Goal: Find specific page/section: Find specific page/section

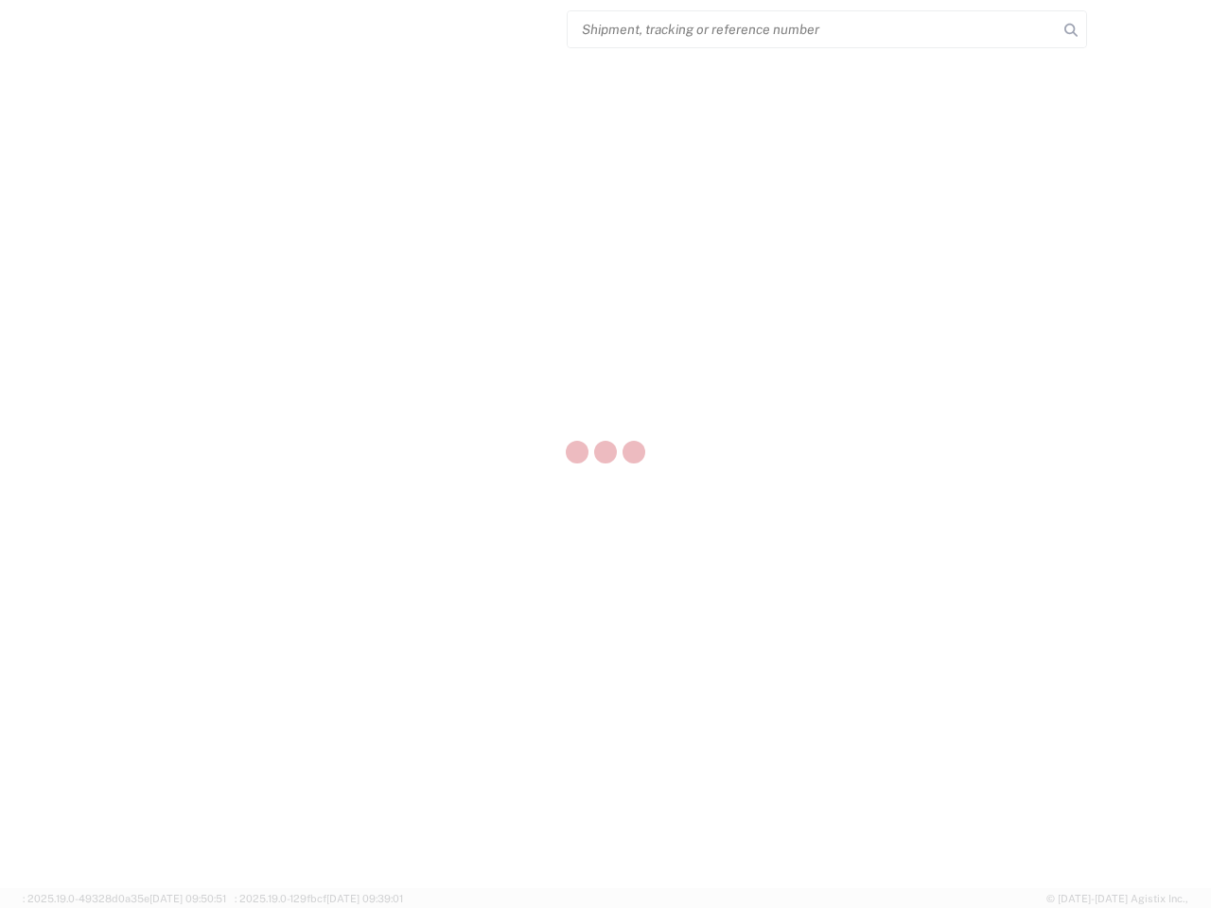
select select "US"
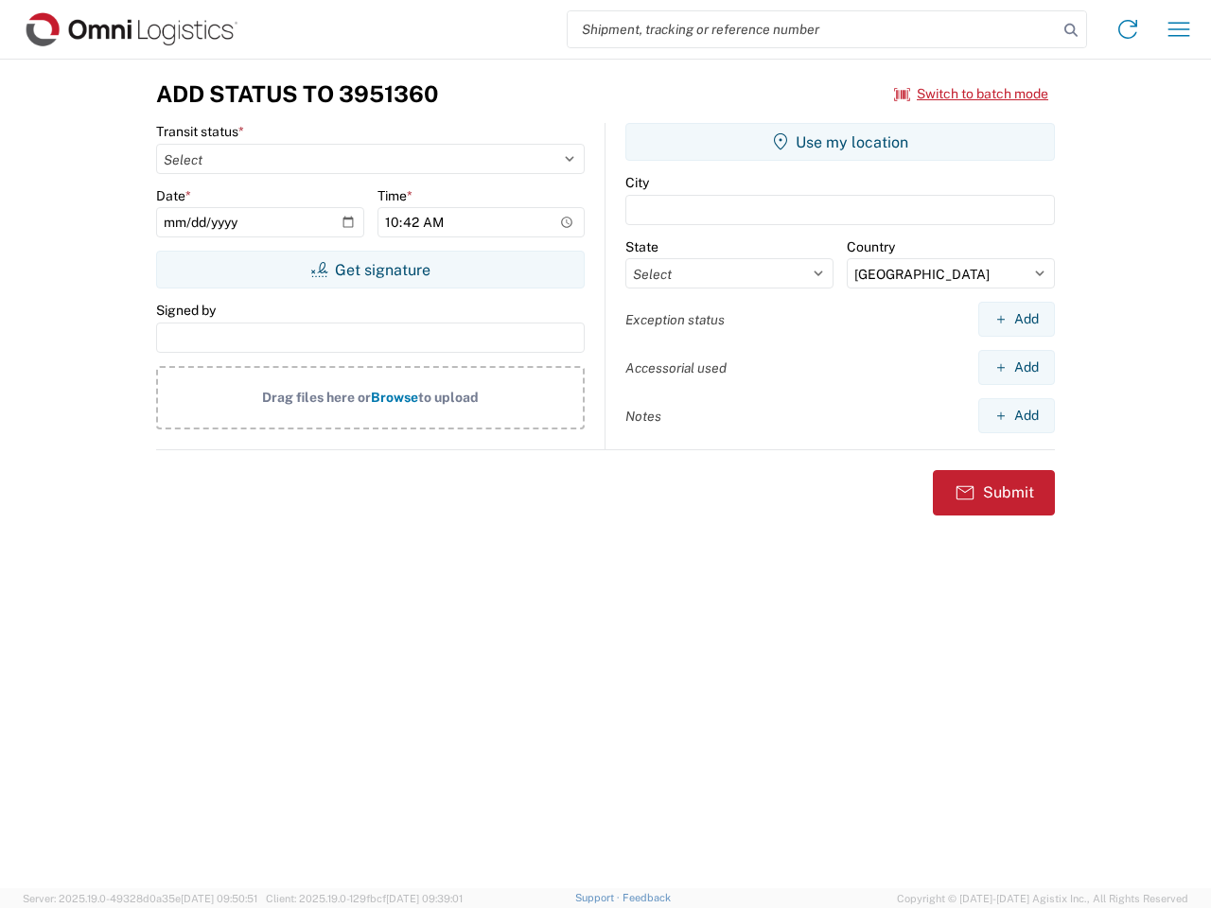
click at [813, 29] on input "search" at bounding box center [813, 29] width 490 height 36
click at [1071, 30] on icon at bounding box center [1070, 30] width 26 height 26
click at [1127, 29] on icon at bounding box center [1127, 29] width 30 height 30
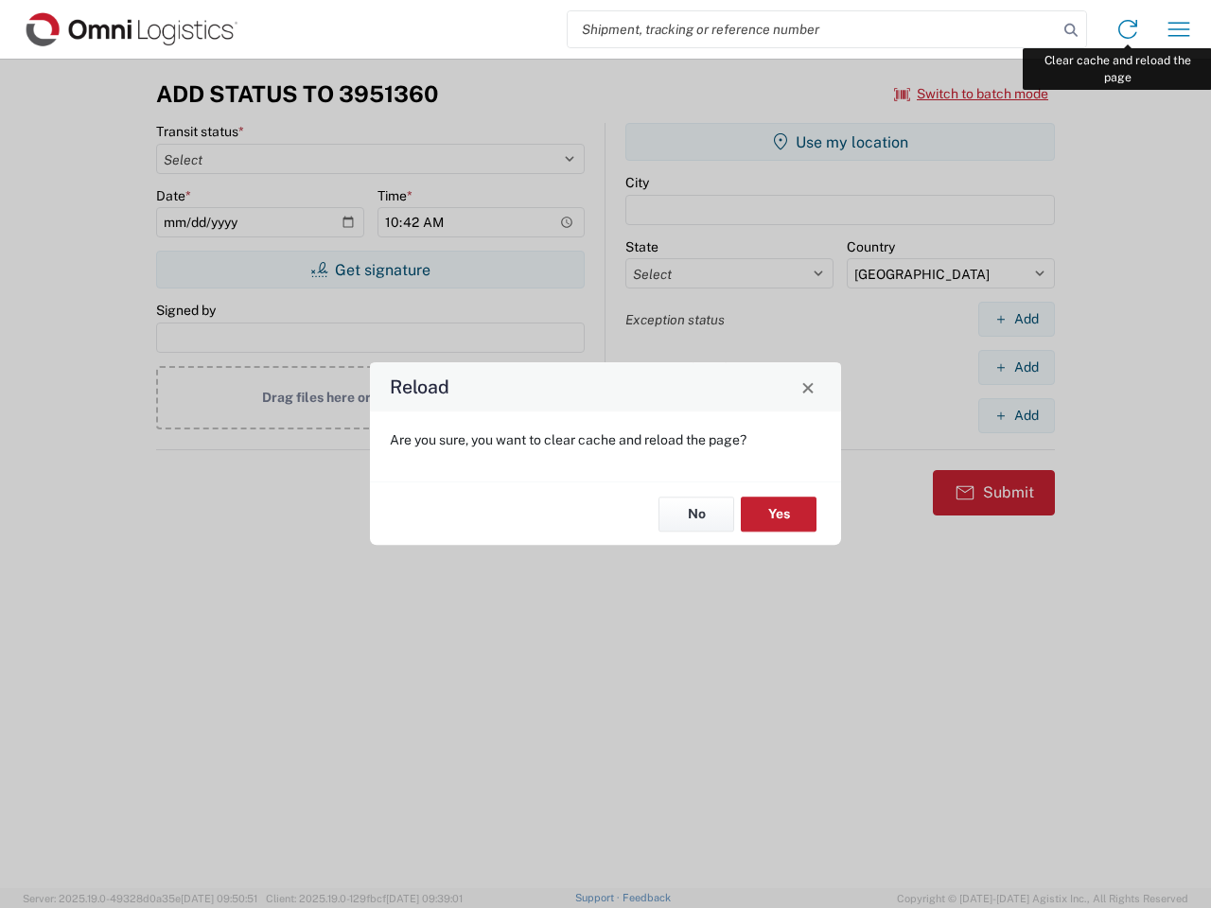
click at [1179, 29] on div "Reload Are you sure, you want to clear cache and reload the page? No Yes" at bounding box center [605, 454] width 1211 height 908
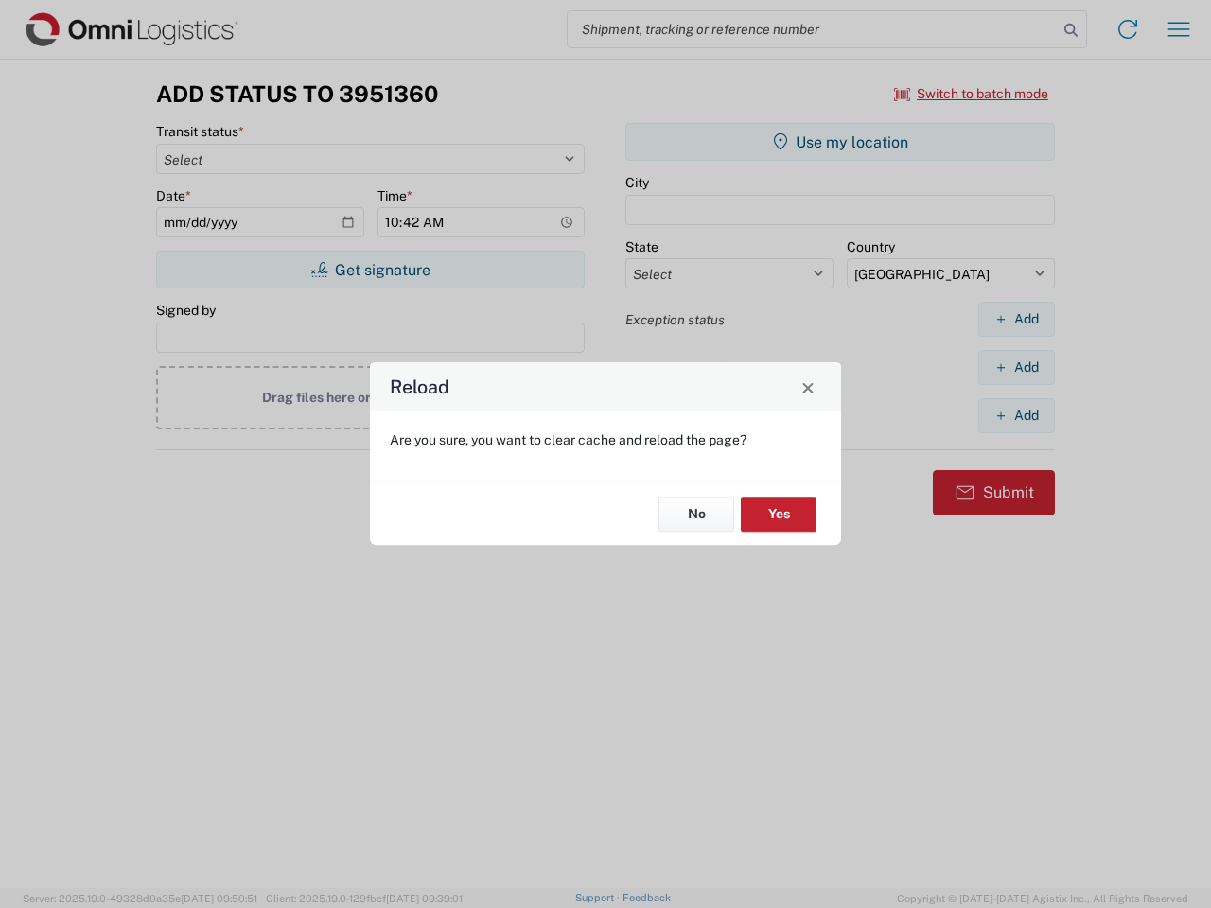
click at [971, 94] on div "Reload Are you sure, you want to clear cache and reload the page? No Yes" at bounding box center [605, 454] width 1211 height 908
click at [370, 270] on div "Reload Are you sure, you want to clear cache and reload the page? No Yes" at bounding box center [605, 454] width 1211 height 908
click at [840, 142] on div "Reload Are you sure, you want to clear cache and reload the page? No Yes" at bounding box center [605, 454] width 1211 height 908
click at [1016, 319] on div "Reload Are you sure, you want to clear cache and reload the page? No Yes" at bounding box center [605, 454] width 1211 height 908
click at [1016, 367] on div "Reload Are you sure, you want to clear cache and reload the page? No Yes" at bounding box center [605, 454] width 1211 height 908
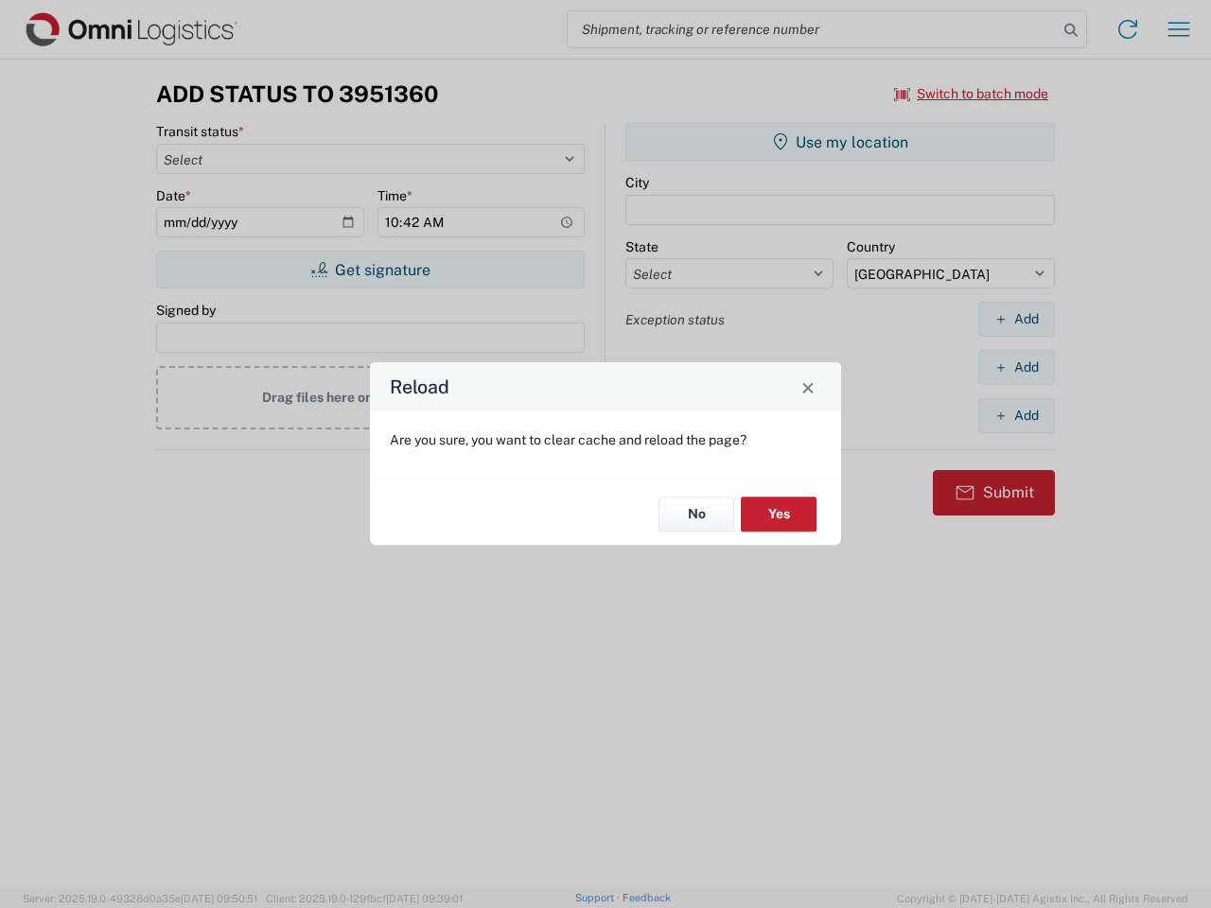
click at [1016, 415] on div "Reload Are you sure, you want to clear cache and reload the page? No Yes" at bounding box center [605, 454] width 1211 height 908
